Goal: Information Seeking & Learning: Understand process/instructions

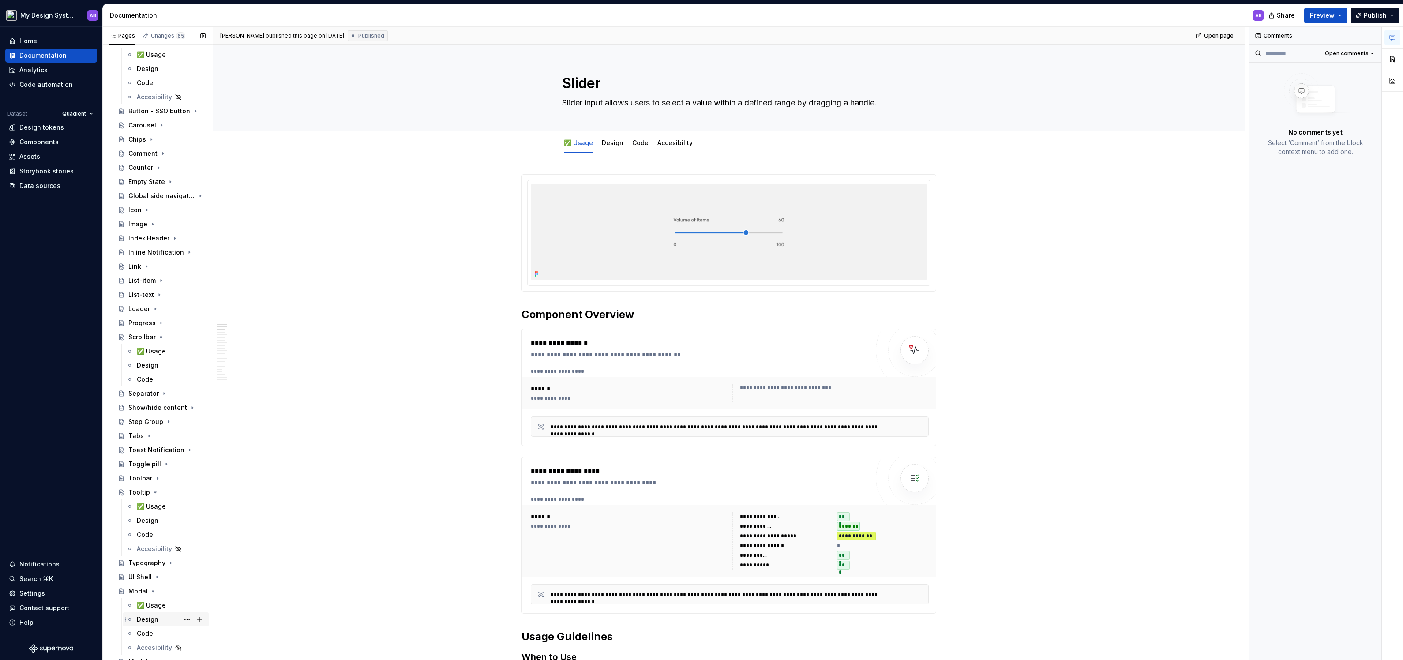
scroll to position [1465, 0]
click at [139, 143] on div "Chips" at bounding box center [137, 144] width 18 height 9
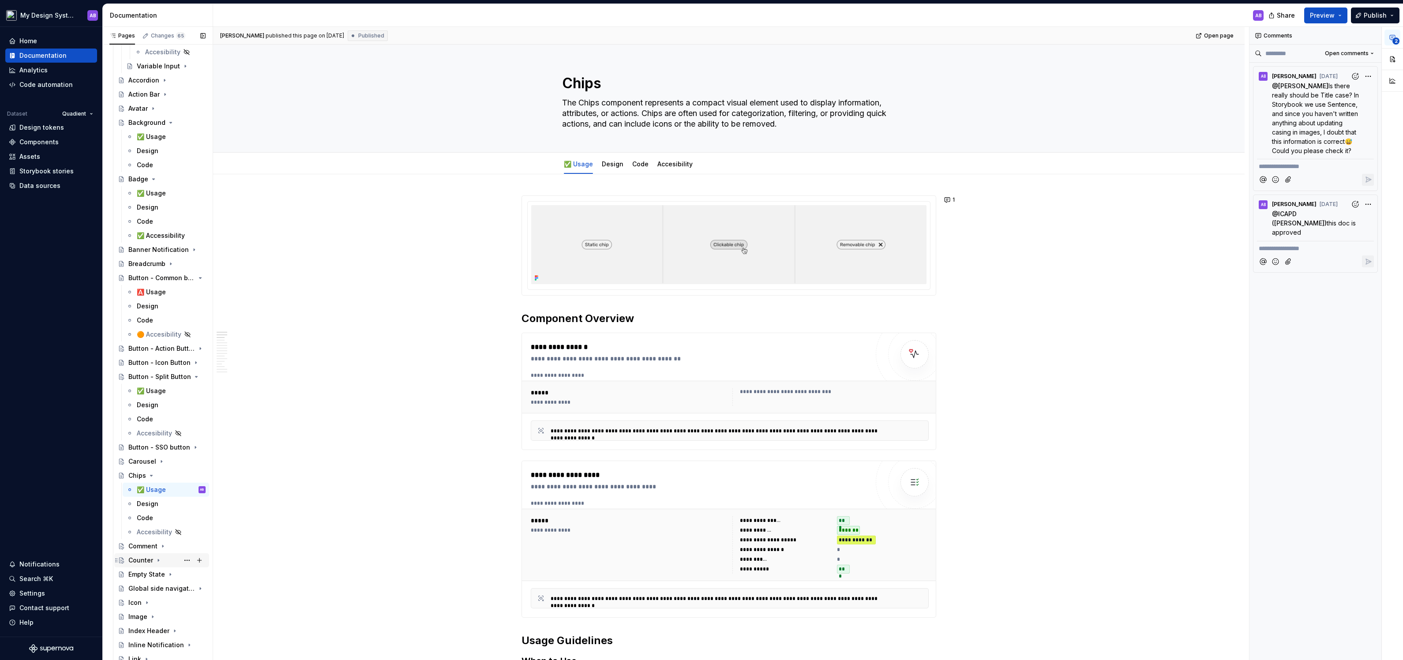
scroll to position [1133, 0]
click at [150, 195] on div "✅ Usage" at bounding box center [151, 194] width 29 height 9
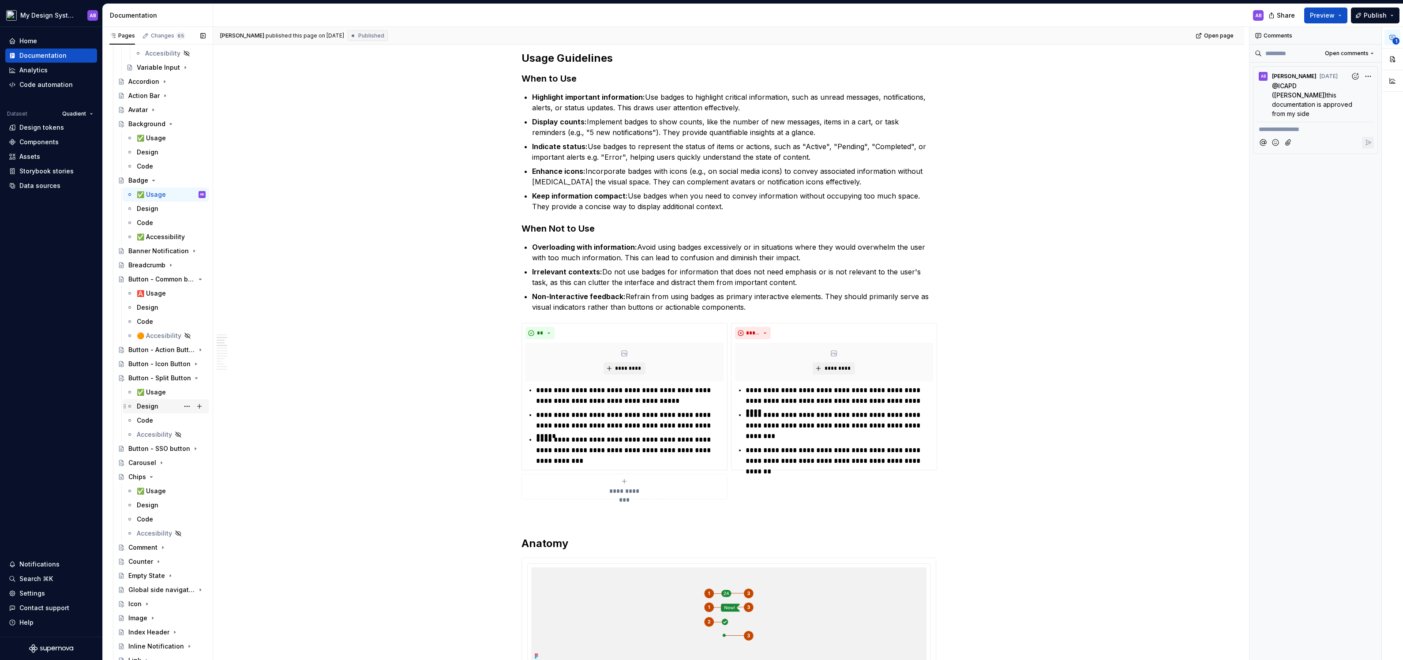
scroll to position [1203, 0]
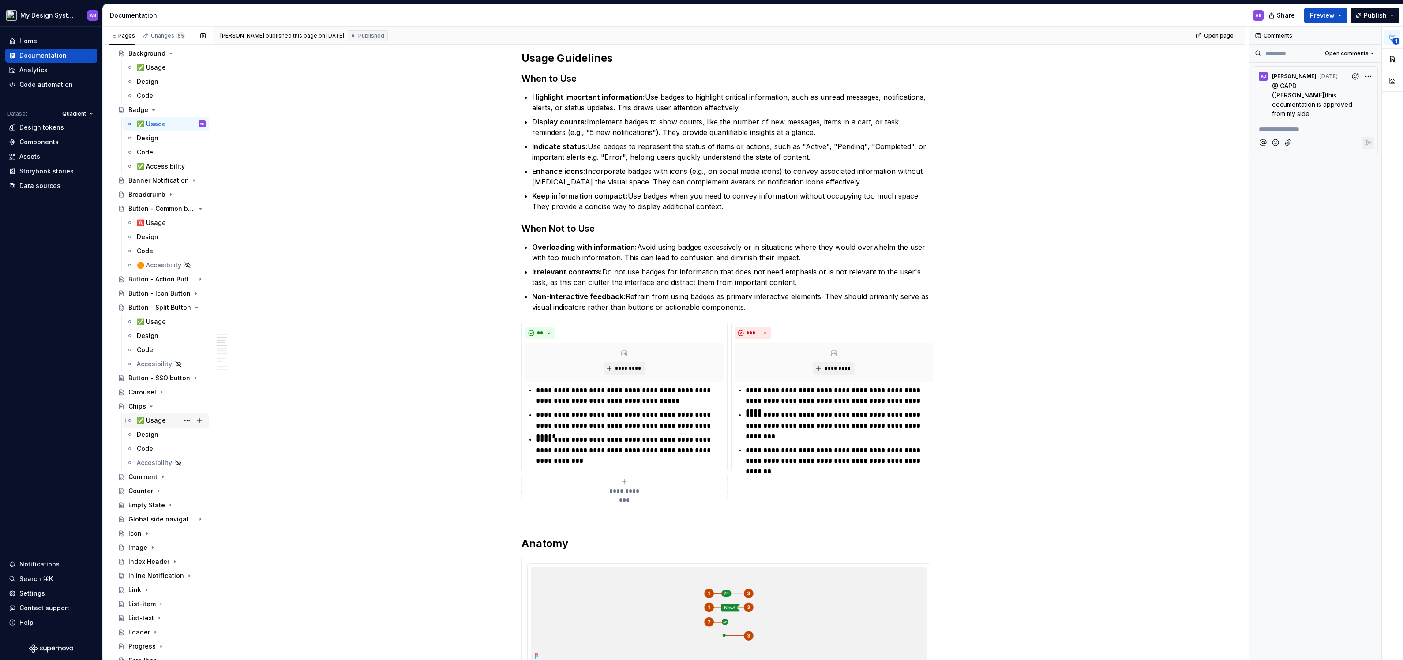
click at [158, 425] on div "✅ Usage" at bounding box center [171, 420] width 69 height 12
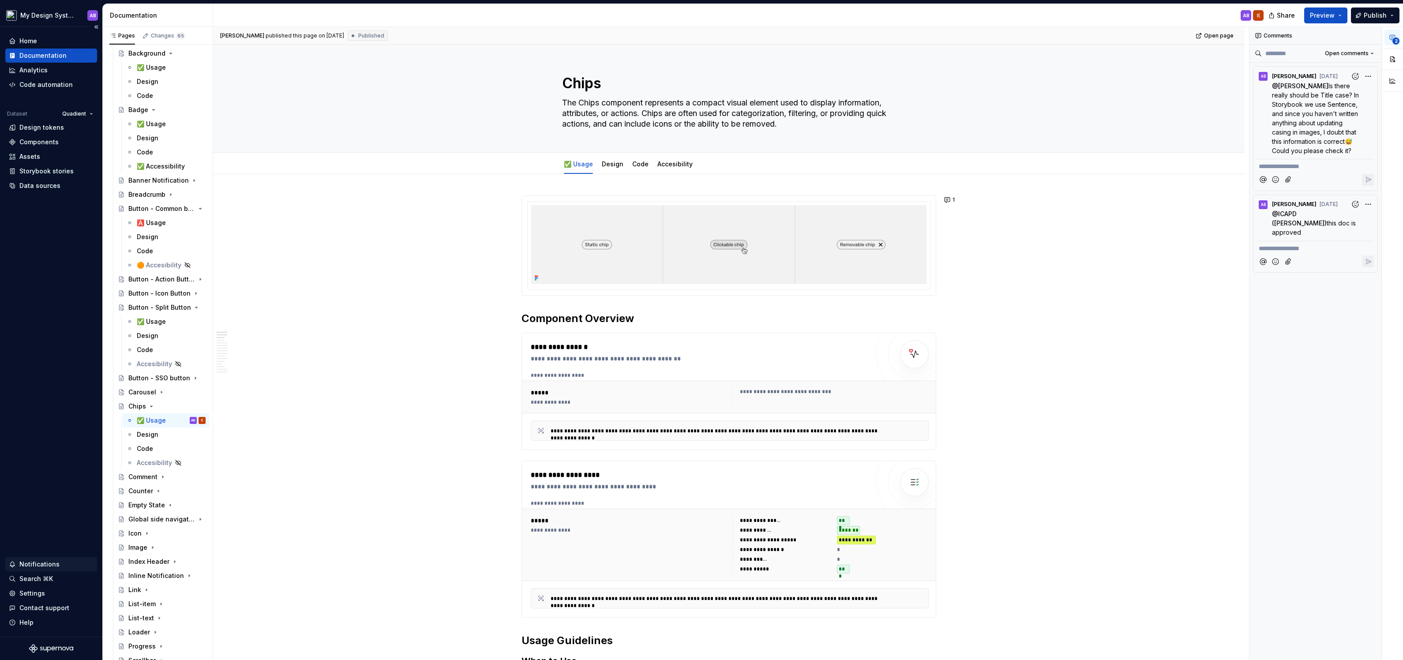
type textarea "*"
